Goal: Entertainment & Leisure: Consume media (video, audio)

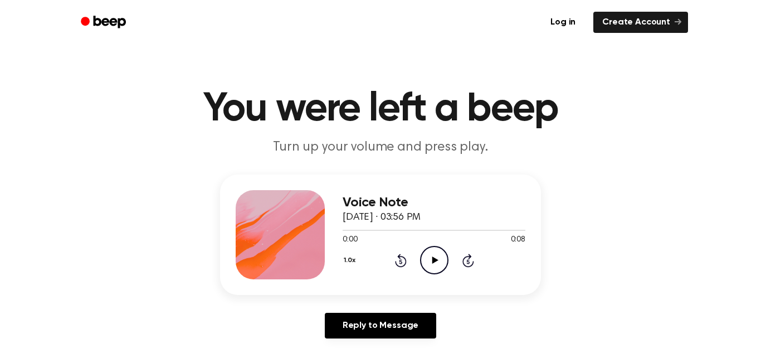
click at [432, 260] on icon at bounding box center [435, 259] width 6 height 7
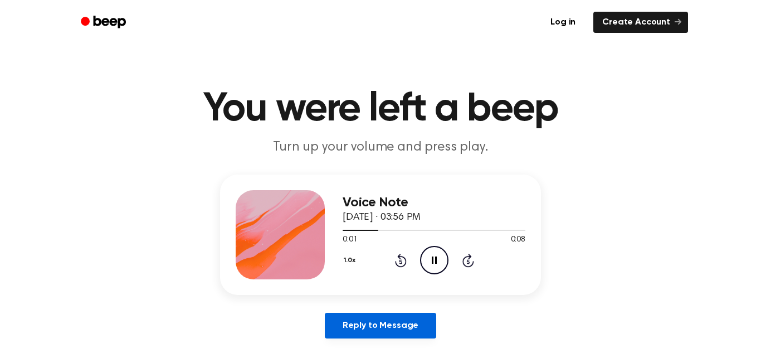
click at [407, 324] on link "Reply to Message" at bounding box center [380, 325] width 111 height 26
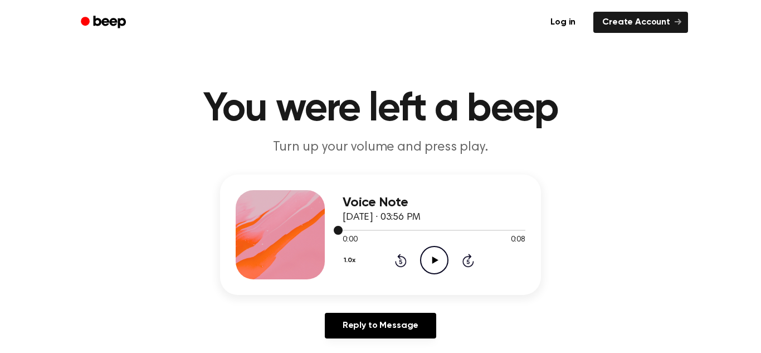
click at [338, 230] on span at bounding box center [338, 230] width 9 height 9
click at [435, 265] on icon "Play Audio" at bounding box center [434, 260] width 28 height 28
click at [425, 263] on icon "Play Audio" at bounding box center [434, 260] width 28 height 28
click at [431, 259] on icon "Play Audio" at bounding box center [434, 260] width 28 height 28
click at [441, 263] on icon "Play Audio" at bounding box center [434, 260] width 28 height 28
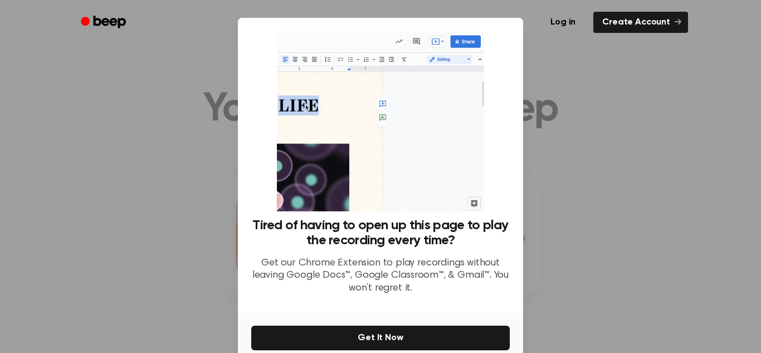
click at [599, 166] on div at bounding box center [380, 176] width 761 height 353
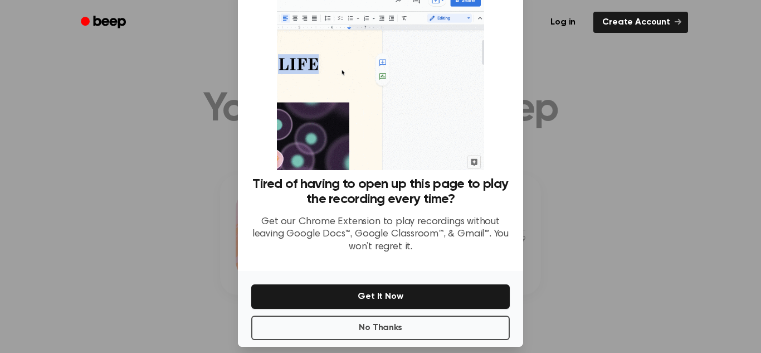
scroll to position [53, 0]
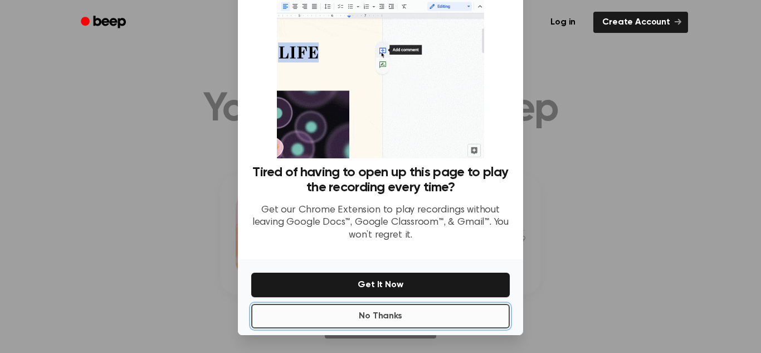
click at [431, 309] on button "No Thanks" at bounding box center [380, 316] width 258 height 25
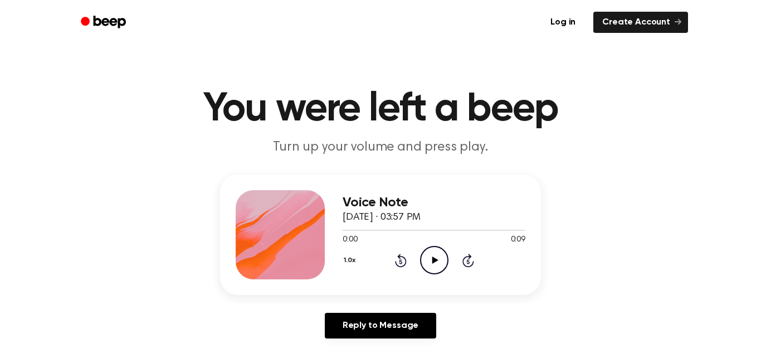
click at [433, 258] on icon at bounding box center [435, 259] width 6 height 7
click at [435, 267] on icon "Play Audio" at bounding box center [434, 260] width 28 height 28
